Goal: Use online tool/utility: Utilize a website feature to perform a specific function

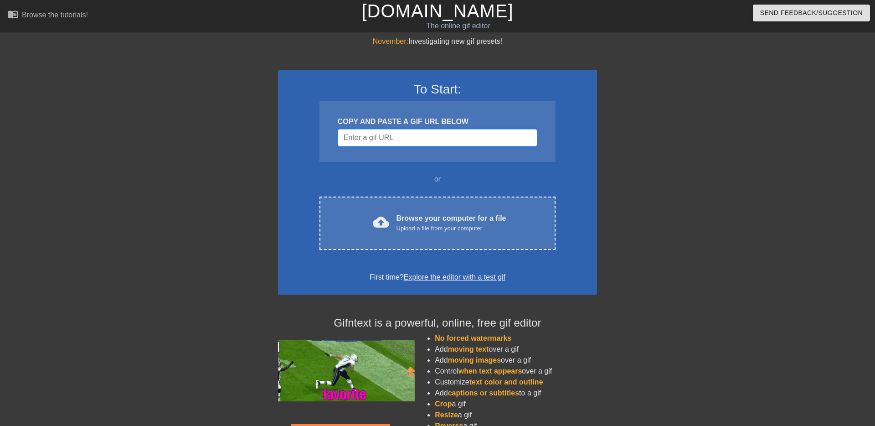
click at [478, 132] on input "Username" at bounding box center [438, 137] width 200 height 17
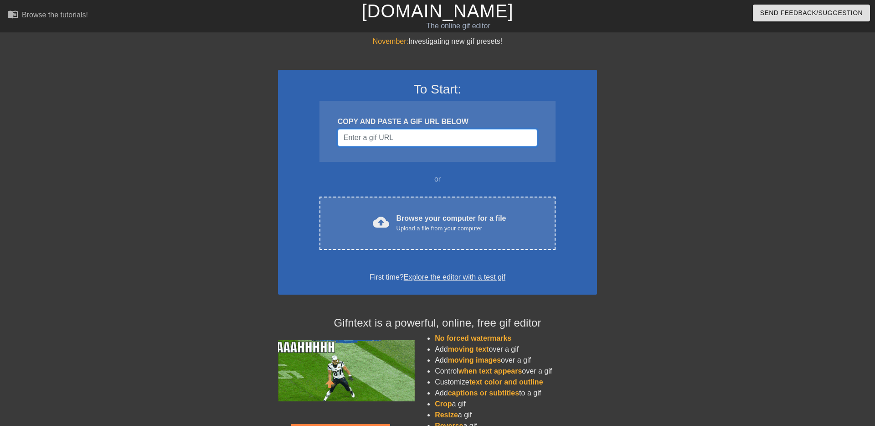
paste input "[URL][DOMAIN_NAME]"
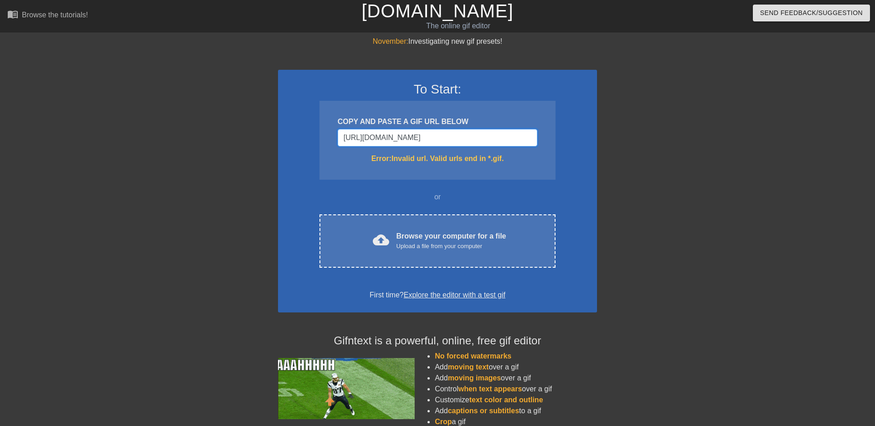
scroll to position [0, 73]
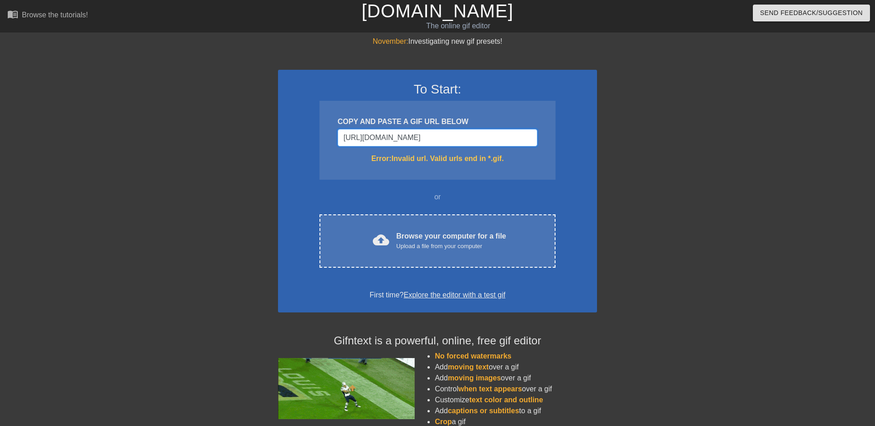
type input "[URL][DOMAIN_NAME]"
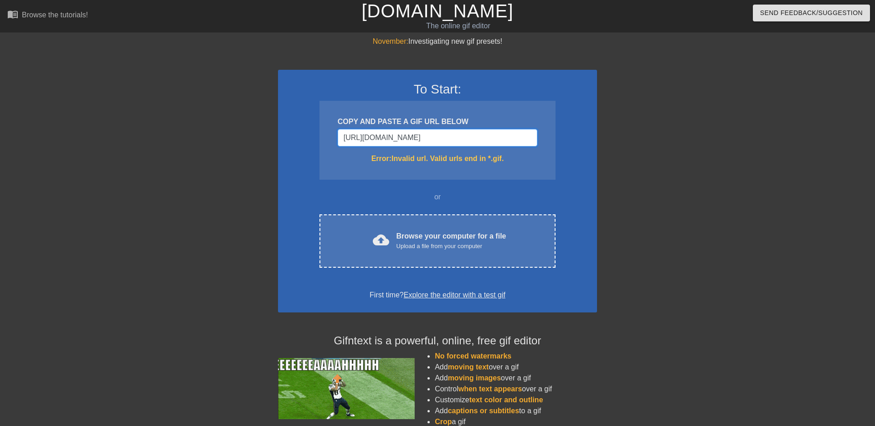
scroll to position [0, 0]
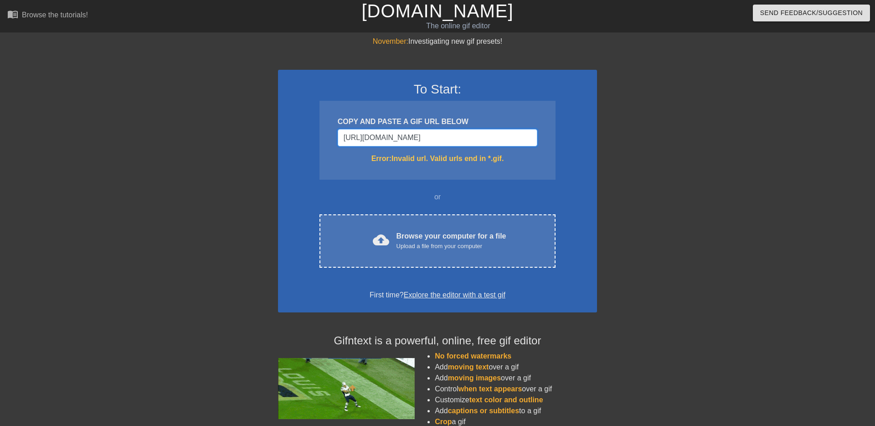
click at [408, 135] on input "[URL][DOMAIN_NAME]" at bounding box center [438, 137] width 200 height 17
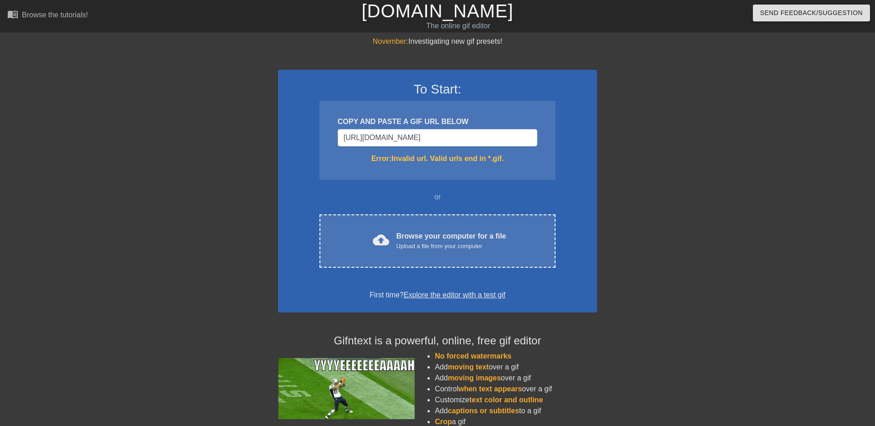
click at [430, 158] on div "Error: Invalid url. Valid urls end in *.gif." at bounding box center [438, 158] width 200 height 11
click at [457, 138] on input "[URL][DOMAIN_NAME]" at bounding box center [438, 137] width 200 height 17
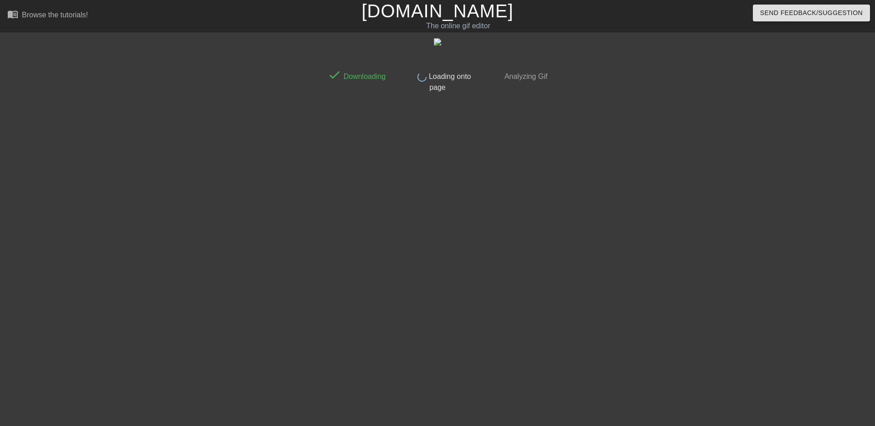
click at [491, 199] on div "done Downloading done Loading onto page done Analyzing Gif" at bounding box center [437, 172] width 229 height 273
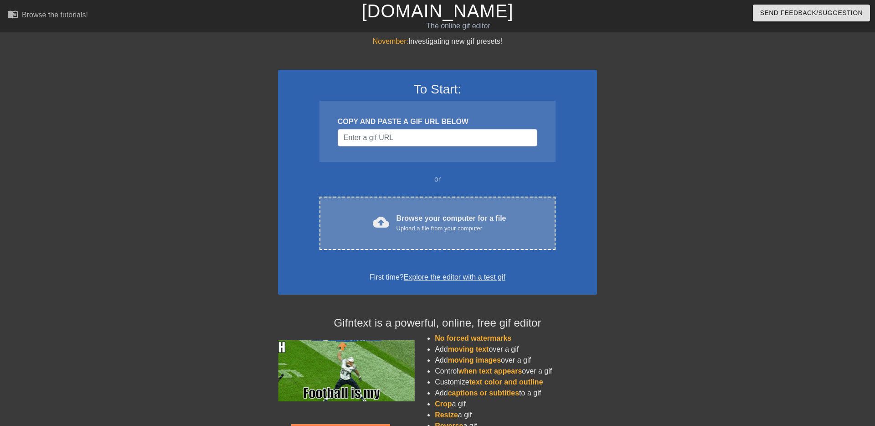
click at [457, 218] on div "Browse your computer for a file Upload a file from your computer" at bounding box center [452, 223] width 110 height 20
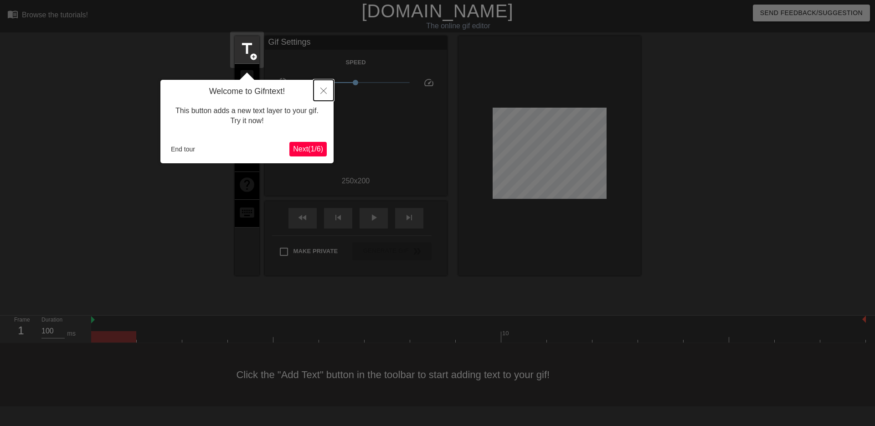
click at [324, 89] on icon "Close" at bounding box center [323, 91] width 6 height 6
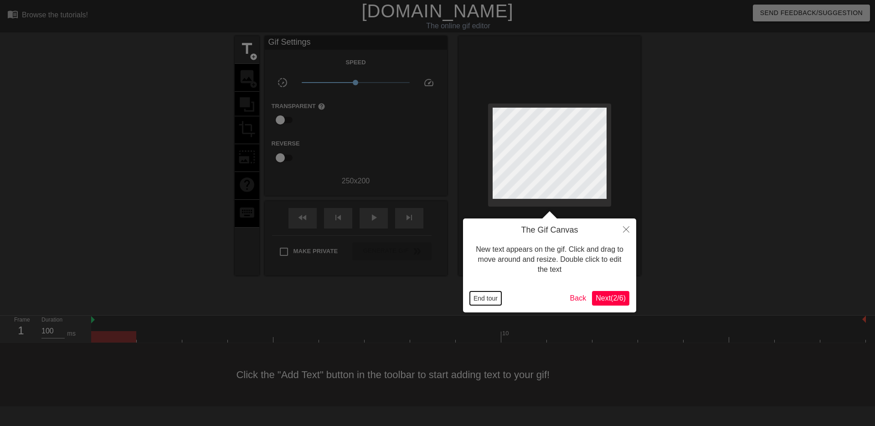
click at [490, 296] on button "End tour" at bounding box center [485, 298] width 31 height 14
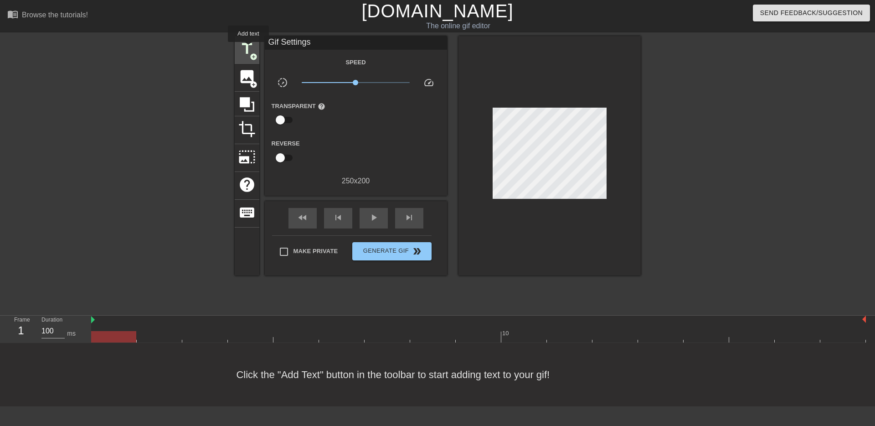
click at [249, 48] on span "title" at bounding box center [246, 48] width 17 height 17
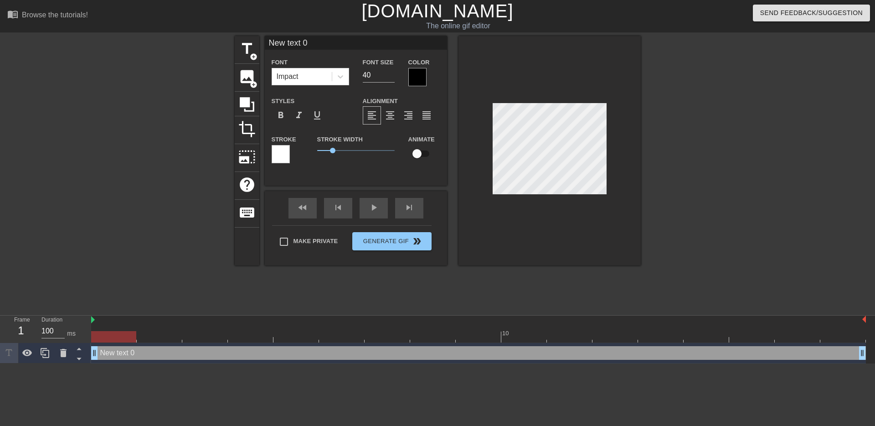
click at [411, 74] on div at bounding box center [417, 77] width 18 height 18
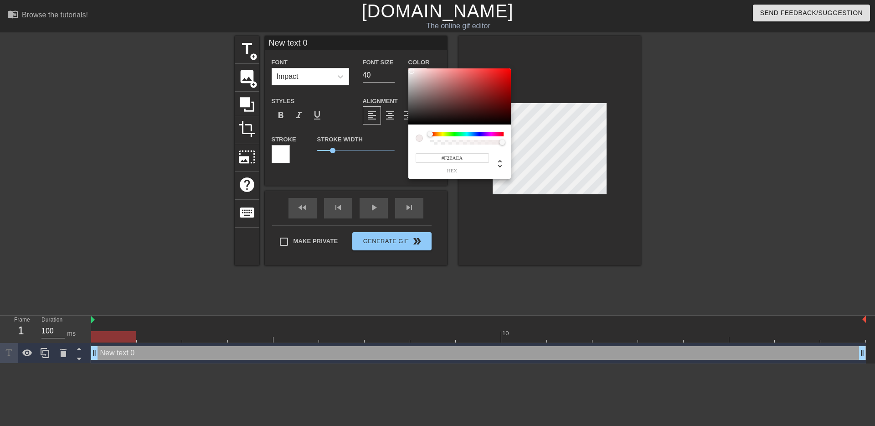
type input "#FFFFFF"
drag, startPoint x: 414, startPoint y: 71, endPoint x: 395, endPoint y: 60, distance: 21.7
click at [395, 60] on div "#FFFFFF hex" at bounding box center [437, 213] width 875 height 426
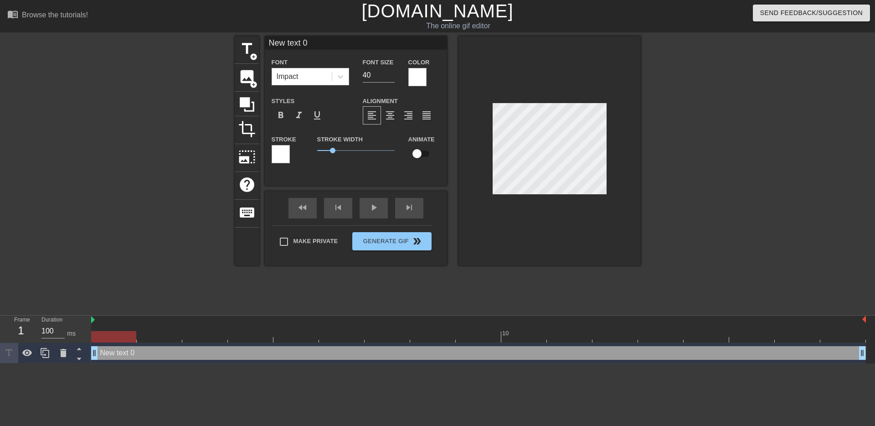
scroll to position [0, 1]
type input "n"
type textarea "n"
type input "nv"
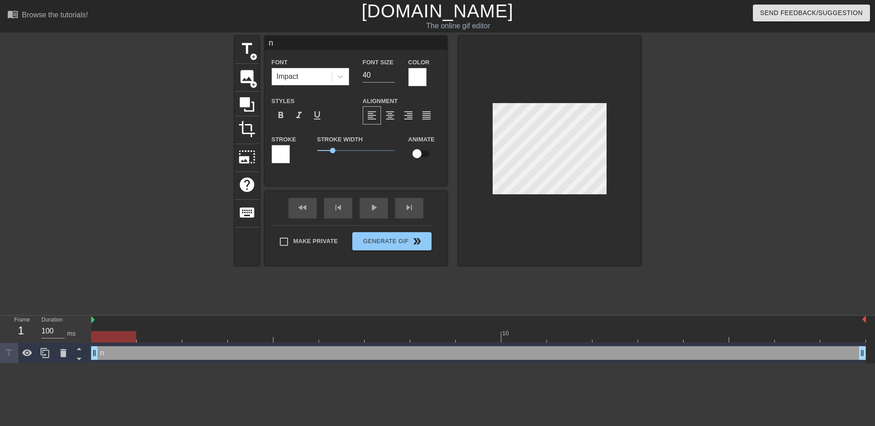
type textarea "nv"
type input "nvh"
type textarea "nvh"
type input "nvhr"
type textarea "nvhr"
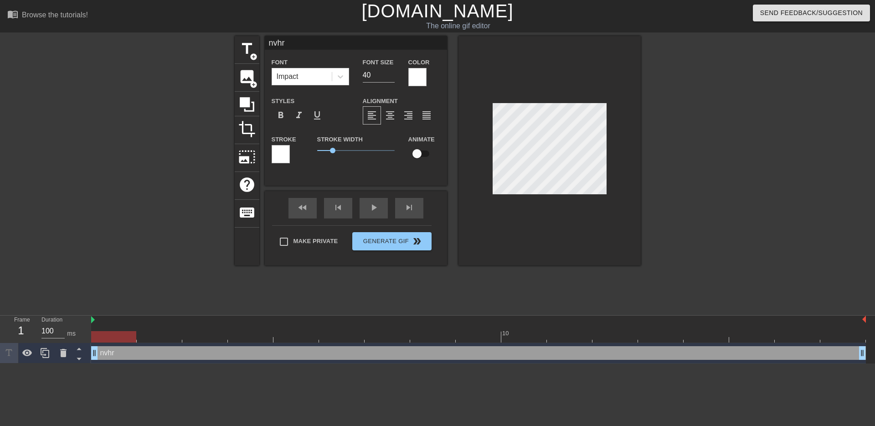
type input "nvh"
type textarea "nvh"
type input "nv"
type textarea "nv"
type input "n"
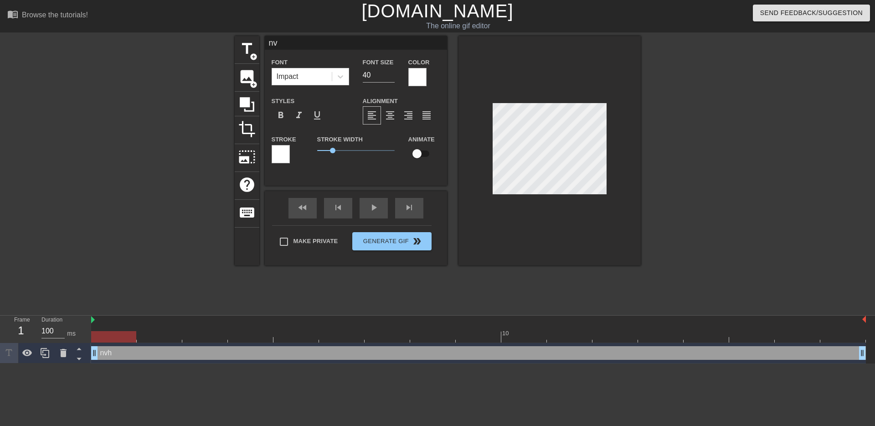
type textarea "n"
type input "מ"
type textarea "מ"
type input "מה"
type textarea "מה"
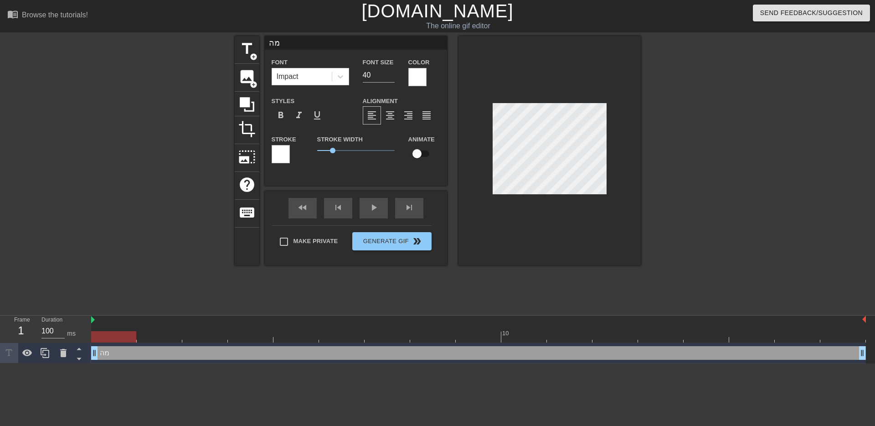
type input "מהי"
type textarea "מהי"
type input "מהיר"
type textarea "מהיר"
type input "מהיר"
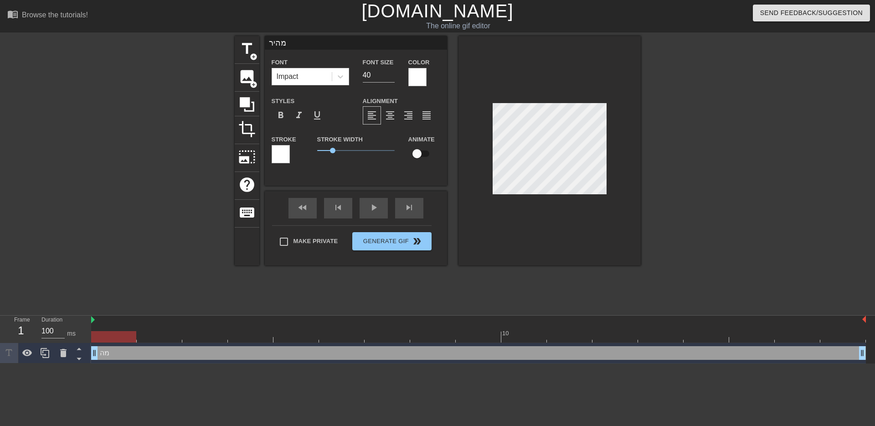
type textarea "מהיר"
type input "מהיר ו"
type textarea "מהיר ו"
type input "מהיר וס"
type textarea "מהיר וס"
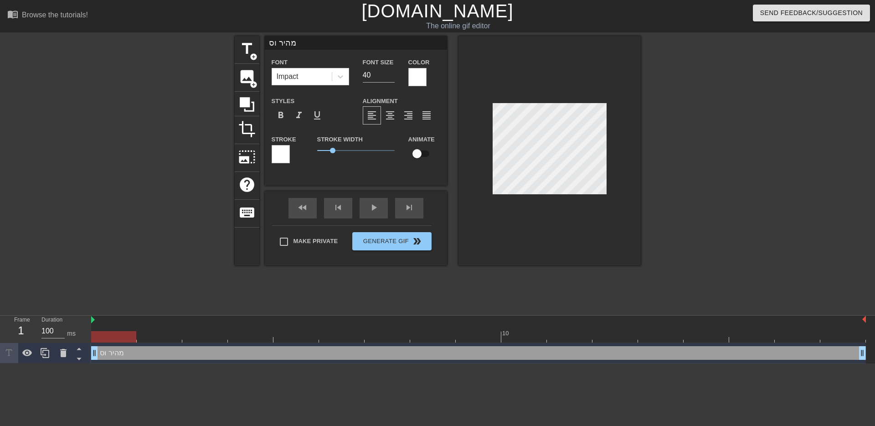
type input "מהיר וסב"
type textarea "מהיר וסב"
type input "מהיר וסבי"
type textarea "מהיר וסבי"
type input "מהיר וסביר"
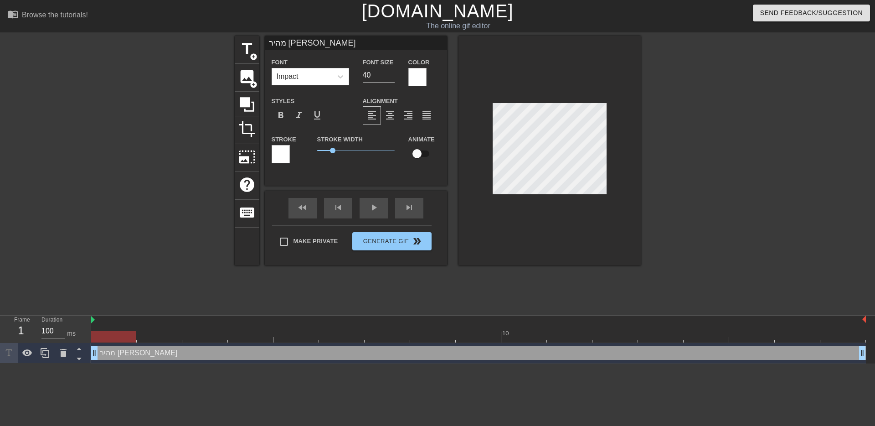
type textarea "מהיר וסביר"
type input "מהיר וסביר"
type textarea "מהיר וסביר"
type input "מהיר וסביר b"
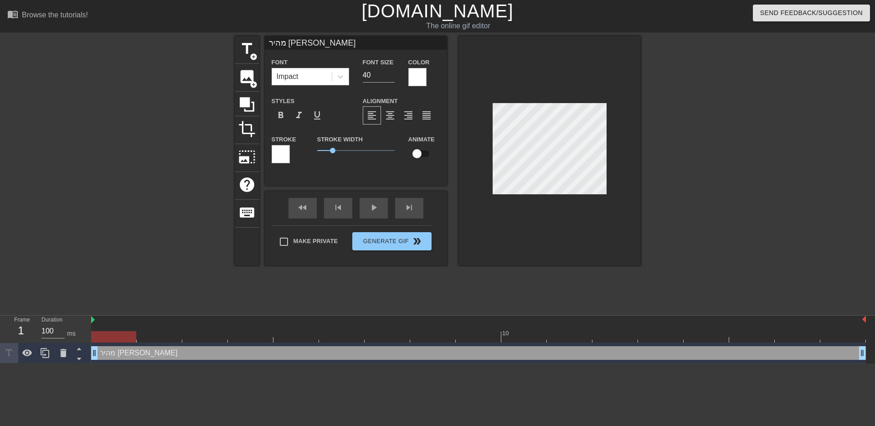
type textarea "מהיר וסביר b"
type input "מהיר וסביר bo"
type textarea "מהיר וסביר bo"
type input "מהיר וסביר boy"
type textarea "מהיר וסביר boy"
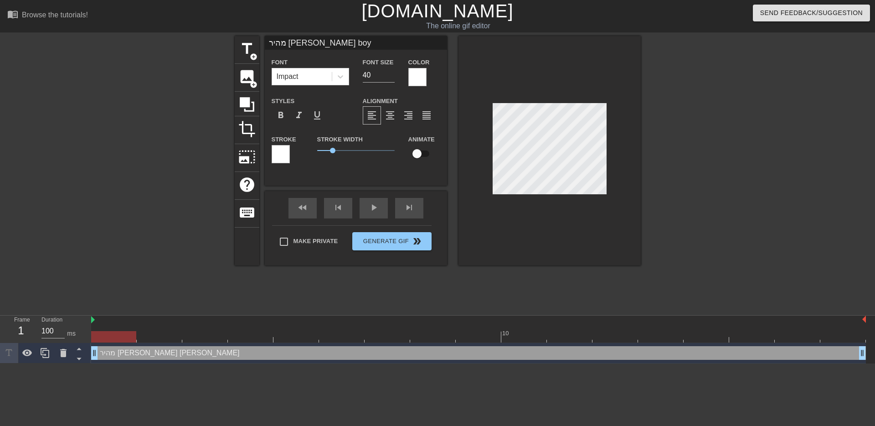
scroll to position [0, 2]
type input "מהיר וסביר boys"
type textarea "מהיר וסביר boys"
type input "מהיר וסביר boys,"
type textarea "מהיר וסביר boys,"
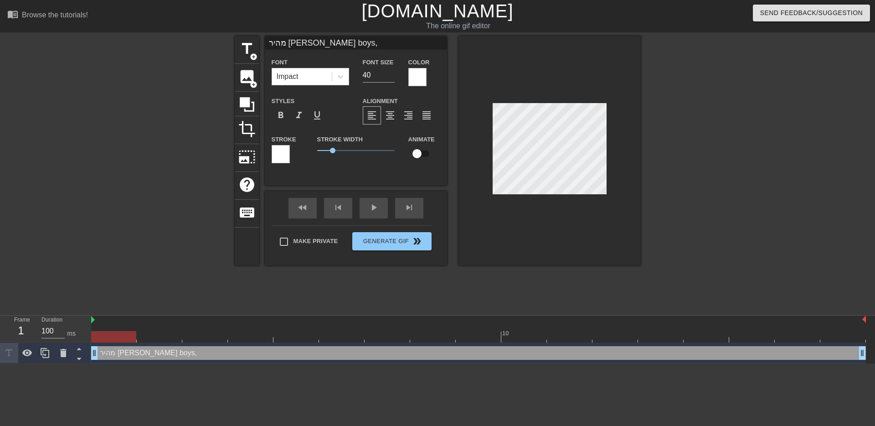
type input "מהיר וסביר boys,מ"
type textarea "מהיר וסביר boys,מ"
type input "מהיר וסביר boys,מה"
type textarea "מהיר וסביר boys,מה"
type input "מהיר וסביר boys,מהי"
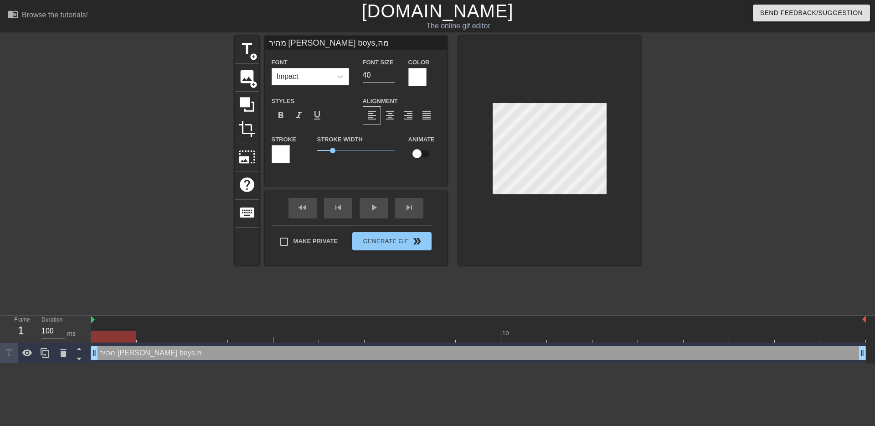
type textarea "מהיר וסביר boys,מהי"
type input "מהיר וסביר boys,מהיר"
type textarea "מהיר וסביר boys,מהיר"
type input "מהיר וסביר boys,מהיר"
type textarea "מהיר וסביר boys,מהיר"
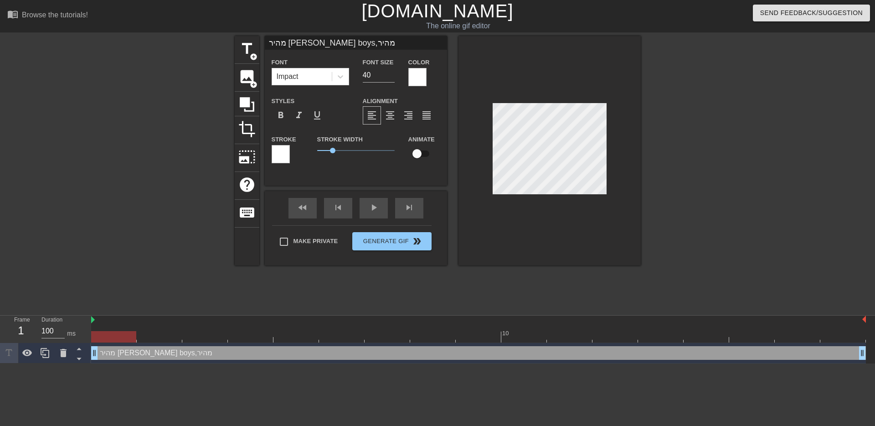
scroll to position [0, 4]
type input "מהיר וסביר boys,מהיר ו"
type textarea "מהיר וסביר boys,מהיר ו"
type input "מהיר וסביר boys,מהיר וס"
type textarea "מהיר וסביר boys,מהיר וס"
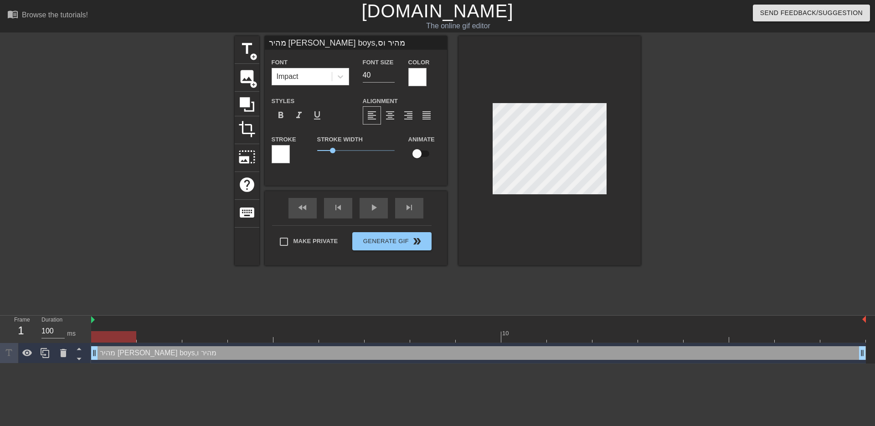
type input "מהיר וסביר boys,מהיר וסב"
type textarea "מהיר וסביר boys,מהיר וסב"
type input "מהיר וסביר boys,מהיר וסבי"
type textarea "מהיר וסביר boys,מהיר וסבי"
type input "מהיר וסביר boys,מהיר וסביר"
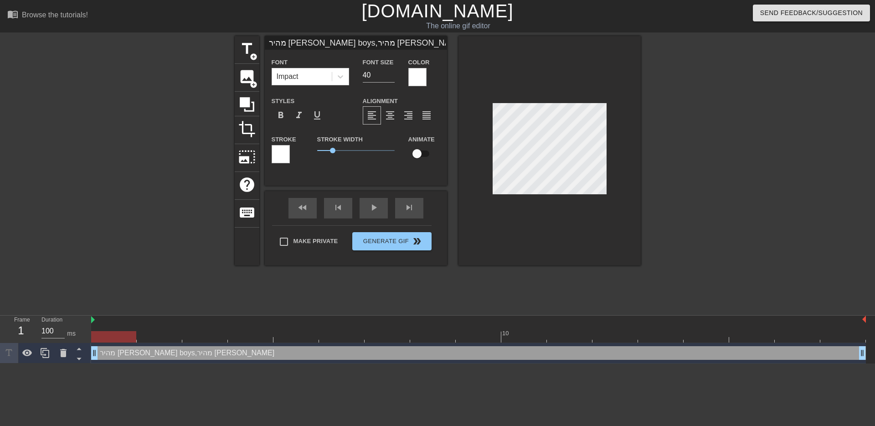
scroll to position [0, 5]
type textarea "מהיר וסביר boys,מהיר וסביר"
click at [378, 46] on input "מהיר וסביר boys,מהיר וסביר" at bounding box center [356, 43] width 182 height 14
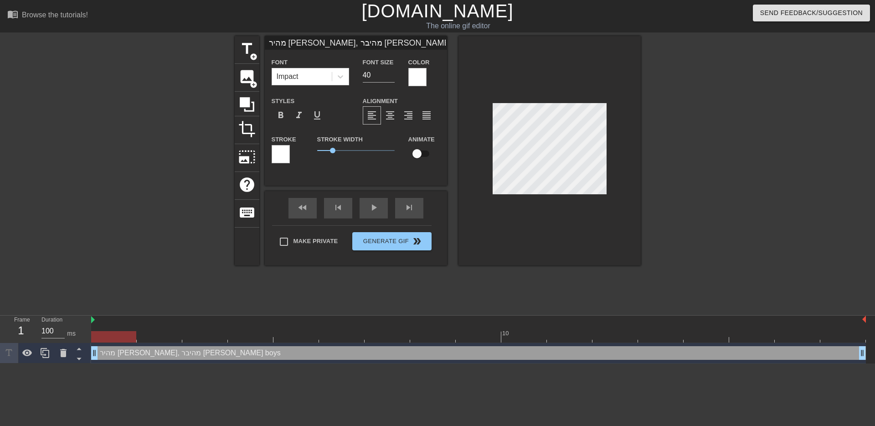
type input "מהיר וסביר, מהיבר וסביר boys"
click at [374, 76] on input "40" at bounding box center [379, 75] width 32 height 15
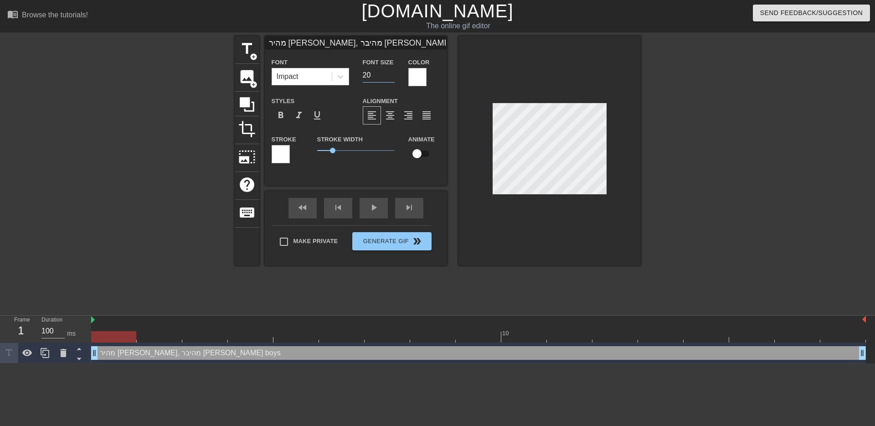
type input "20"
click at [363, 43] on input "מהיר וסביר, מהיבר וסביר boys" at bounding box center [356, 43] width 182 height 14
click at [356, 47] on input "מהיר וסביר, מהיבר וסביר boys" at bounding box center [356, 43] width 182 height 14
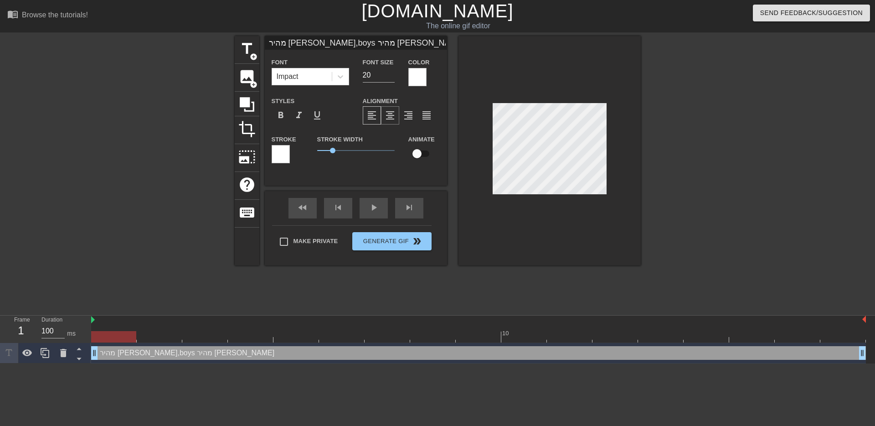
click at [390, 117] on span "format_align_center" at bounding box center [390, 115] width 11 height 11
click at [304, 41] on input "מהיר וסביר,boys מהיר וסביר" at bounding box center [356, 43] width 182 height 14
click at [417, 46] on input "מהיר וסביר ,boys מהיר וסביר" at bounding box center [356, 43] width 182 height 14
type input "מהיר וסביר ,boys מהיר וסביר"
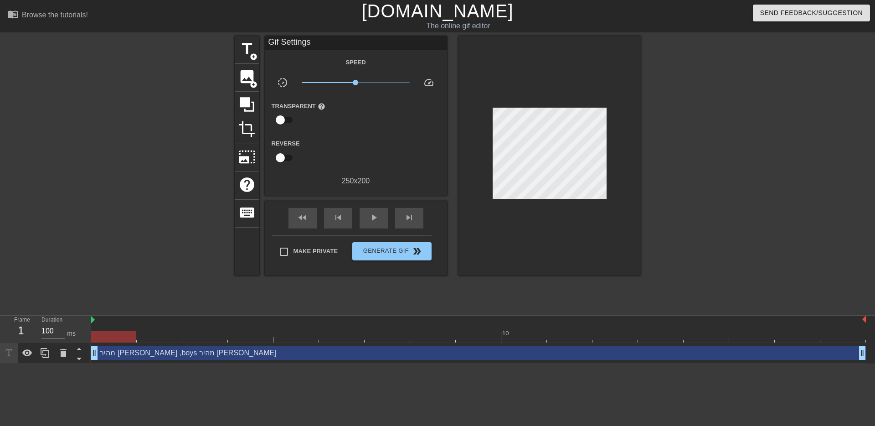
click at [531, 221] on div at bounding box center [550, 155] width 182 height 239
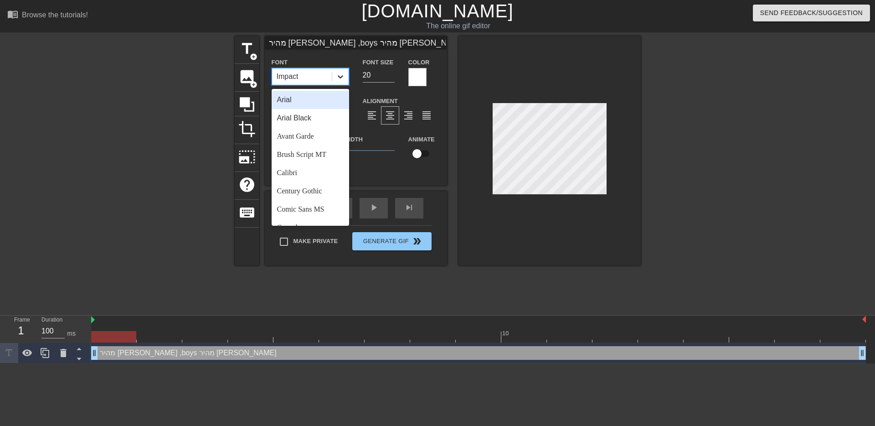
click at [340, 73] on icon at bounding box center [340, 76] width 9 height 9
click at [330, 113] on div "Arial Black" at bounding box center [310, 118] width 77 height 18
click at [340, 77] on icon at bounding box center [340, 76] width 5 height 3
click at [331, 97] on div "Arial" at bounding box center [310, 100] width 77 height 18
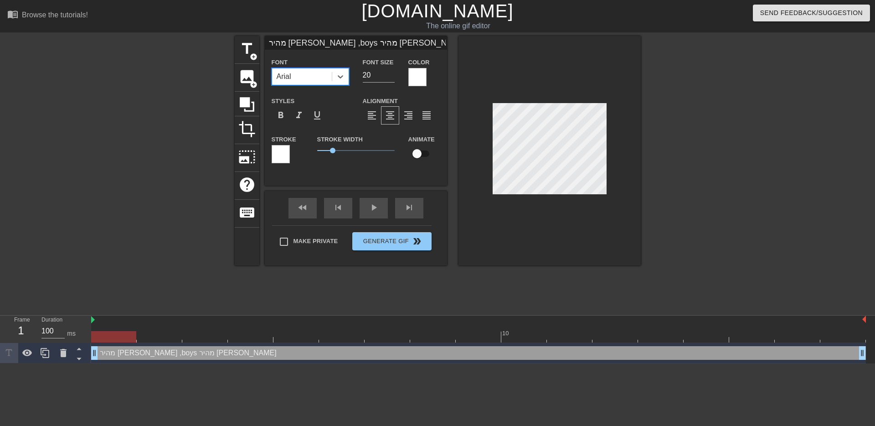
click at [582, 216] on div at bounding box center [550, 150] width 182 height 229
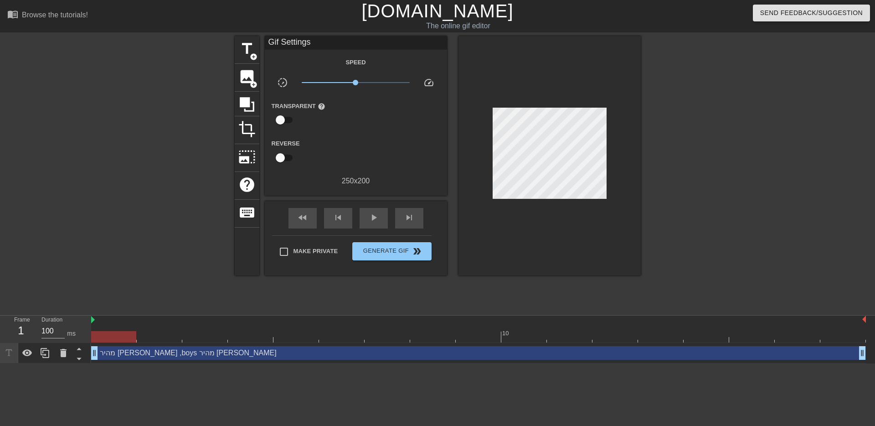
click at [712, 191] on div at bounding box center [720, 172] width 137 height 273
click at [366, 222] on div "play_arrow" at bounding box center [374, 218] width 28 height 21
click at [388, 249] on span "Generate Gif double_arrow" at bounding box center [392, 251] width 72 height 11
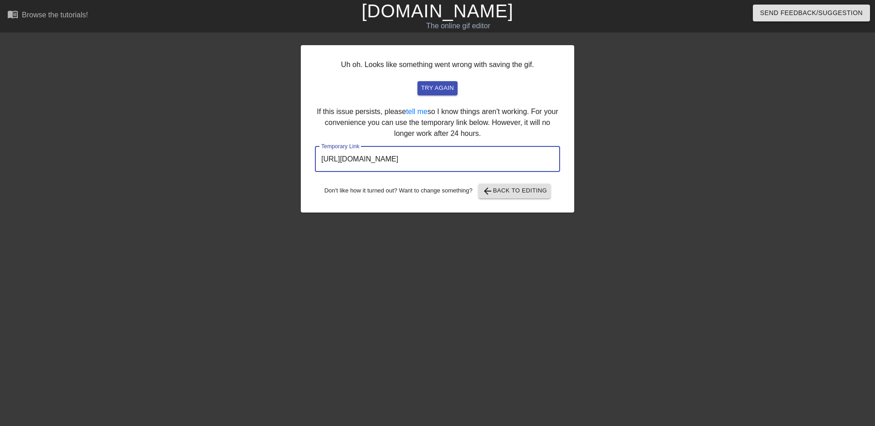
click at [465, 163] on input "https://www.gifntext.com/temp_generations/usrEjJM5.gif" at bounding box center [437, 159] width 245 height 26
